Goal: Find specific page/section: Find specific page/section

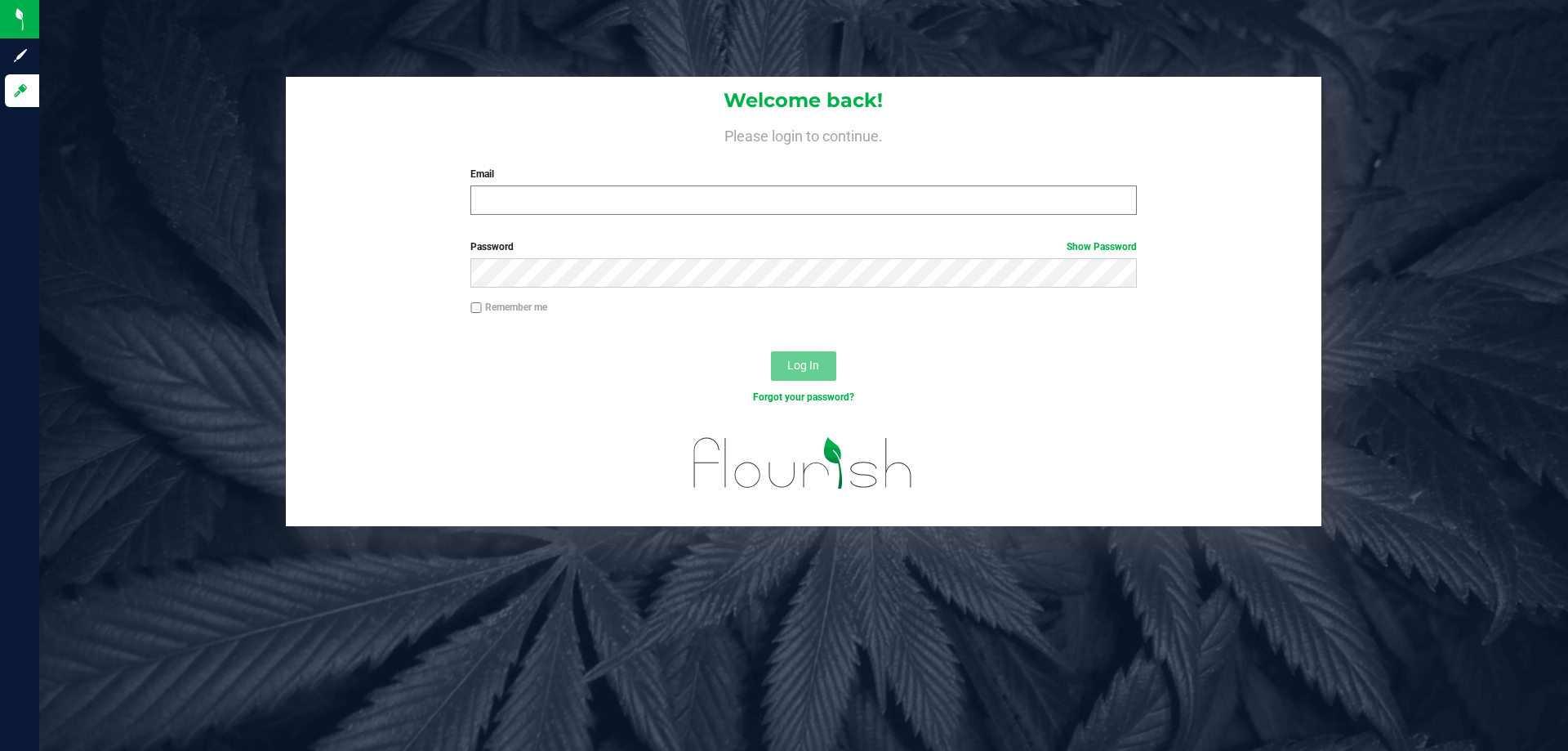
click at [642, 202] on input "Email" at bounding box center [803, 200] width 666 height 30
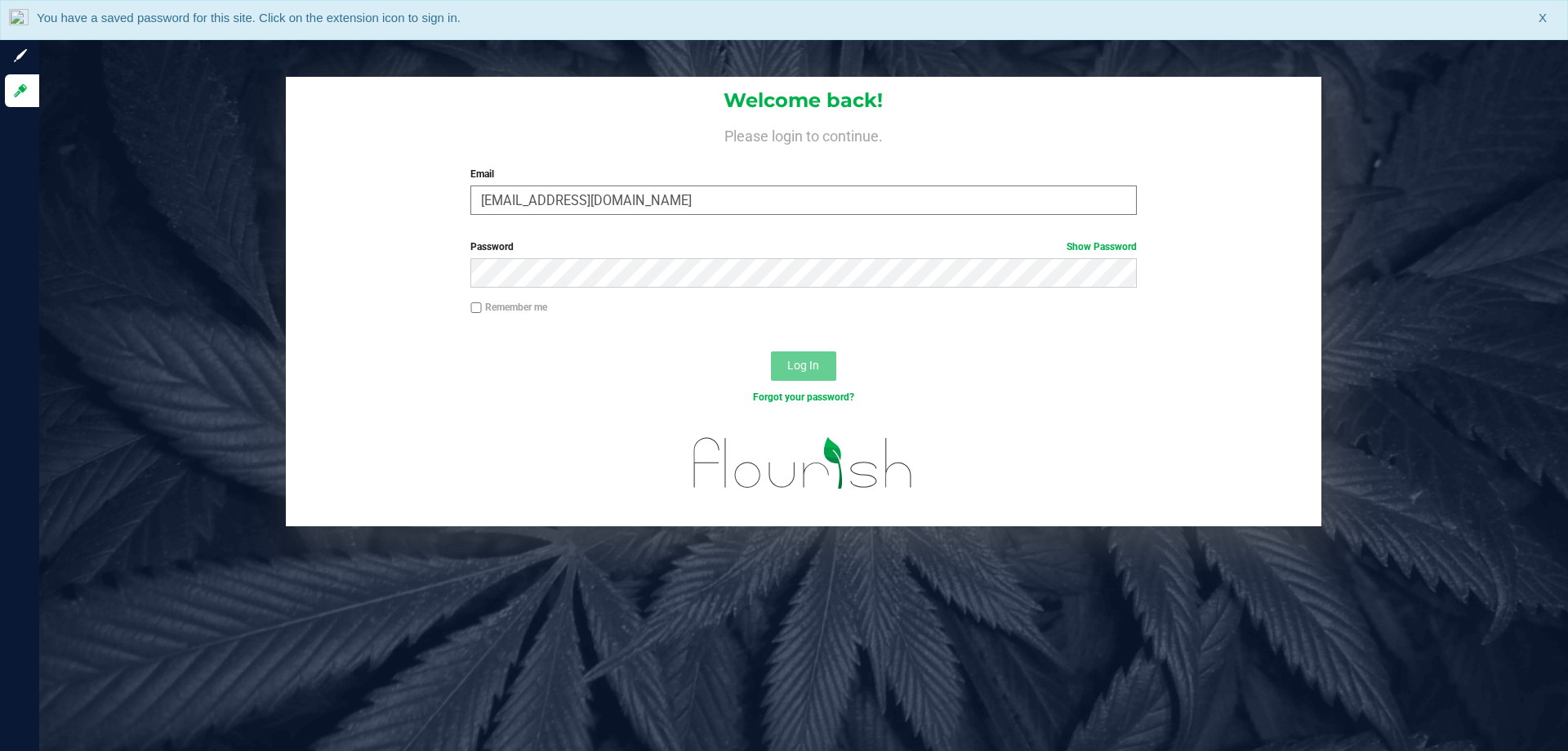
type input "[EMAIL_ADDRESS][DOMAIN_NAME]"
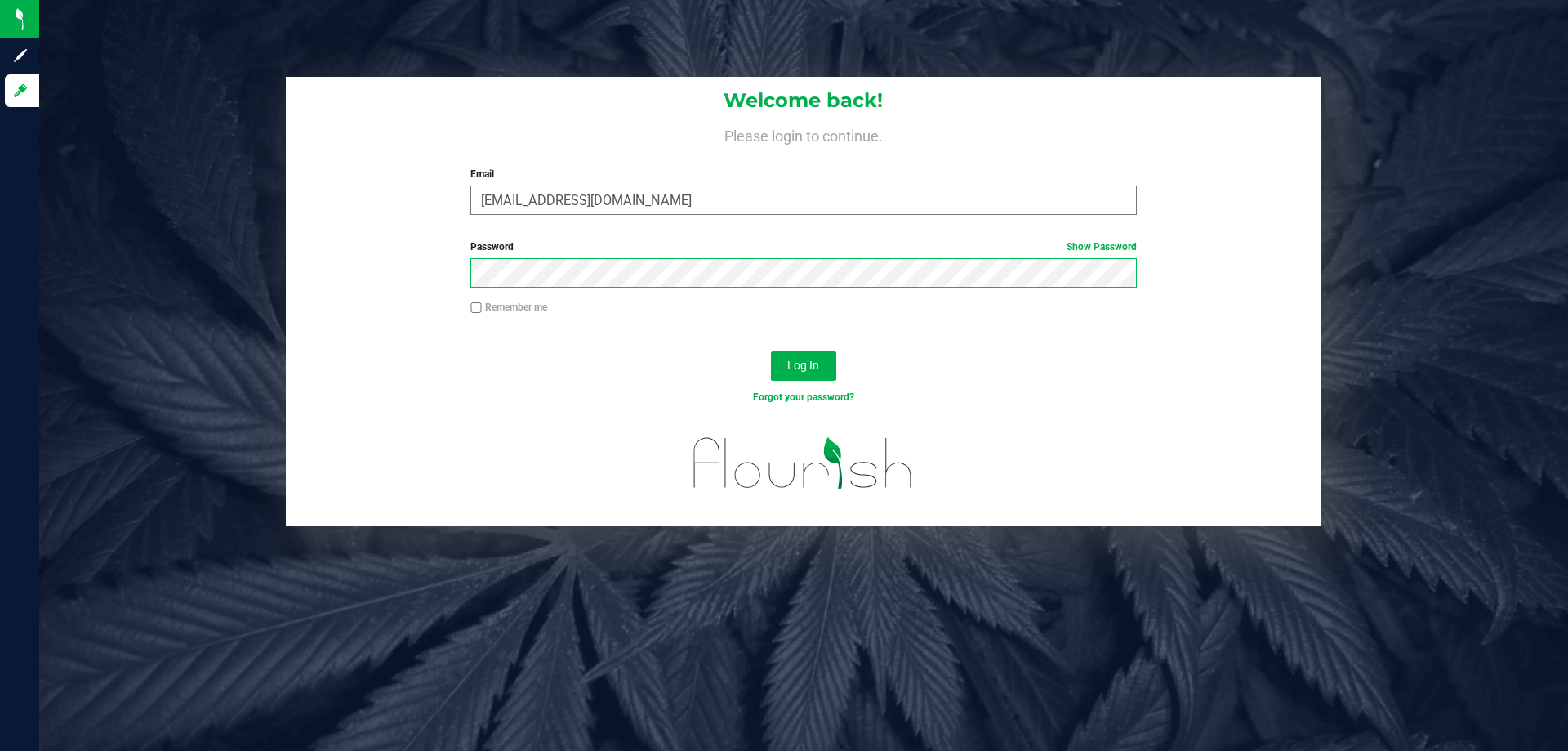
click at [770, 352] on button "Log In" at bounding box center [803, 366] width 65 height 30
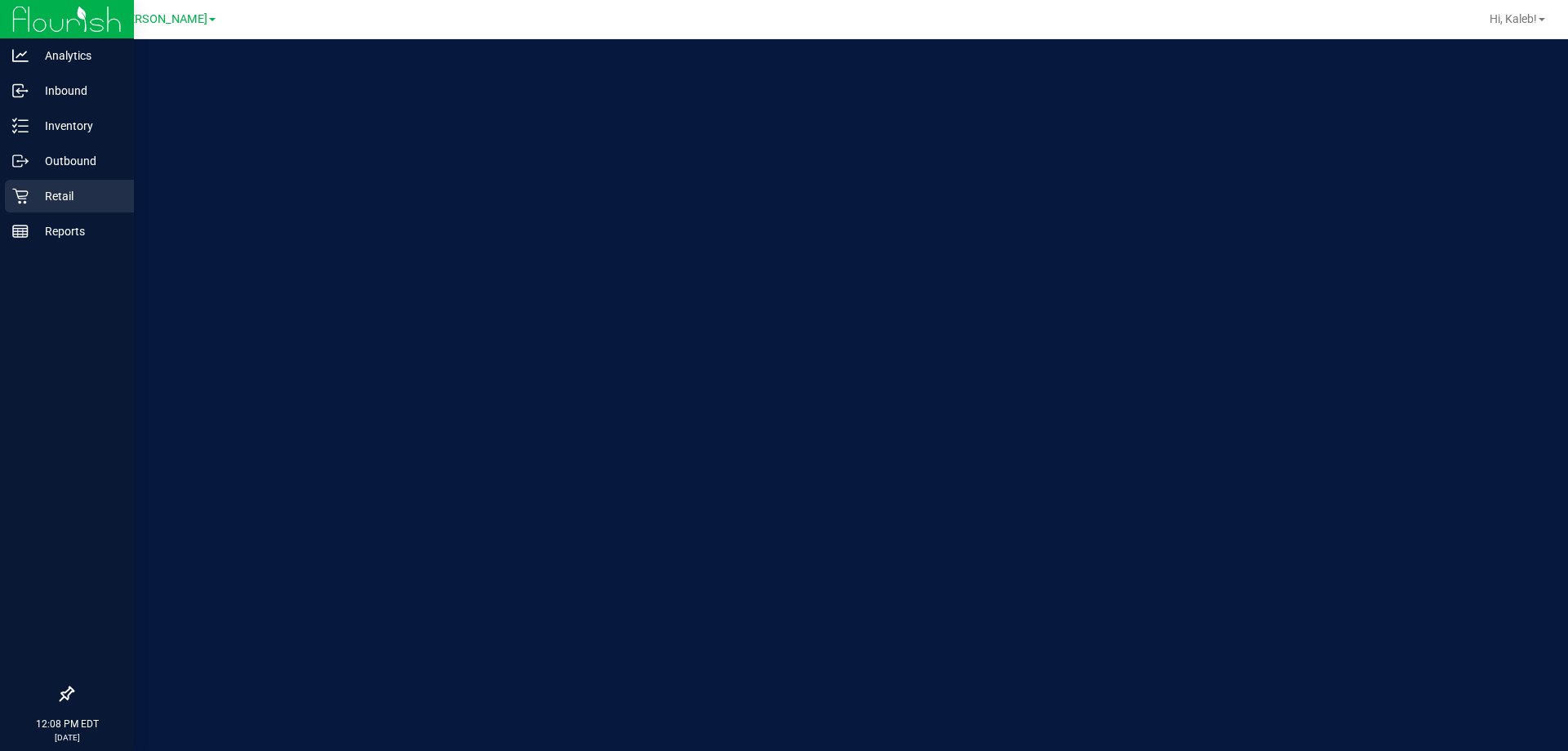
click at [16, 197] on icon at bounding box center [21, 196] width 16 height 16
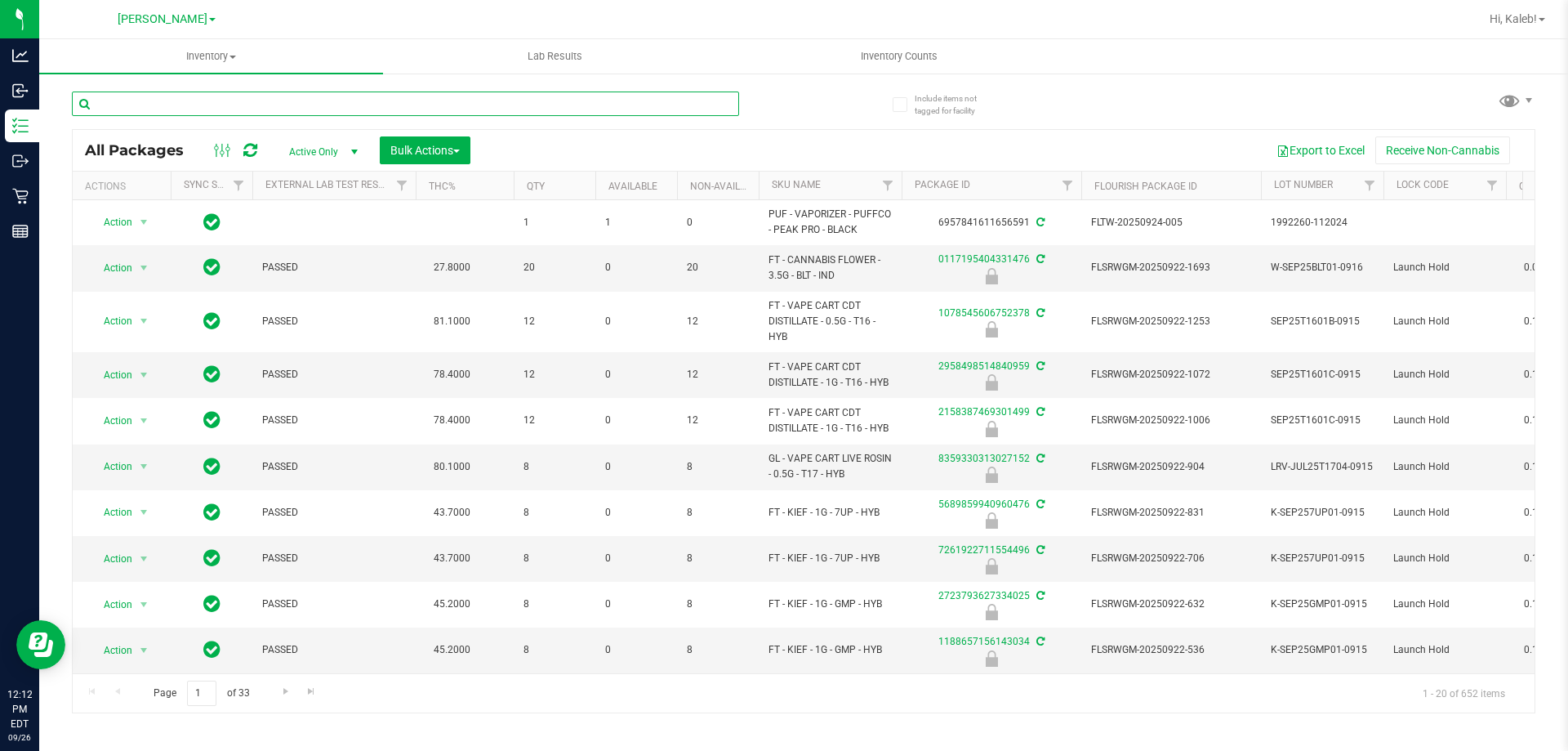
click at [274, 108] on input "text" at bounding box center [406, 103] width 667 height 24
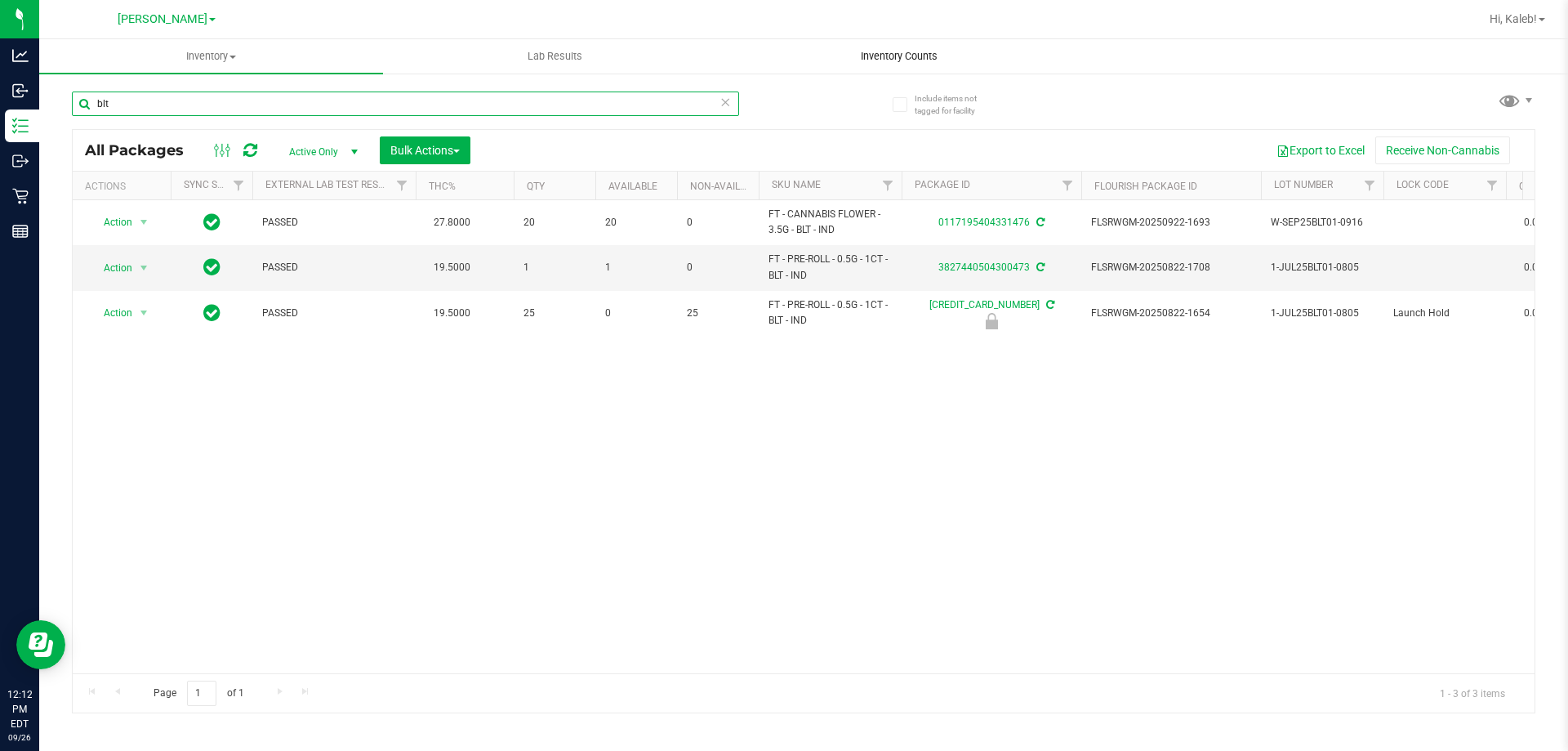
type input "blt"
